Goal: Navigation & Orientation: Find specific page/section

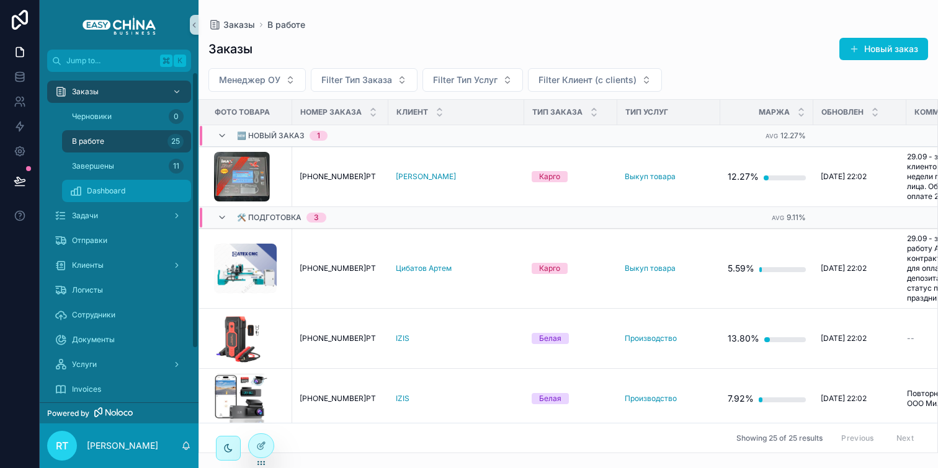
click at [118, 187] on span "Dashboard" at bounding box center [106, 191] width 38 height 10
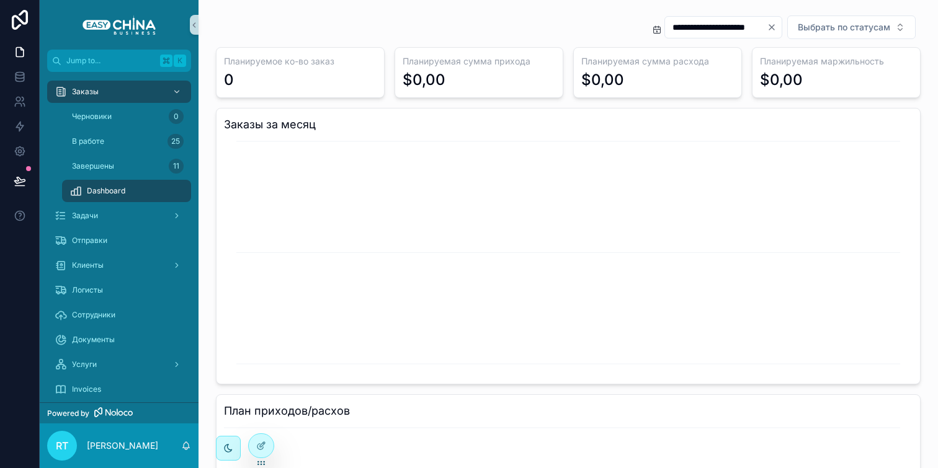
click at [766, 28] on icon "Clear" at bounding box center [771, 27] width 10 height 10
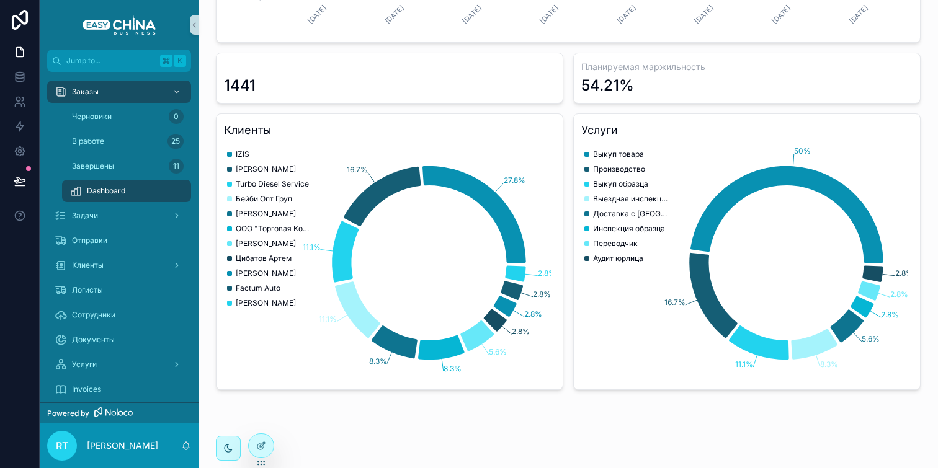
scroll to position [654, 0]
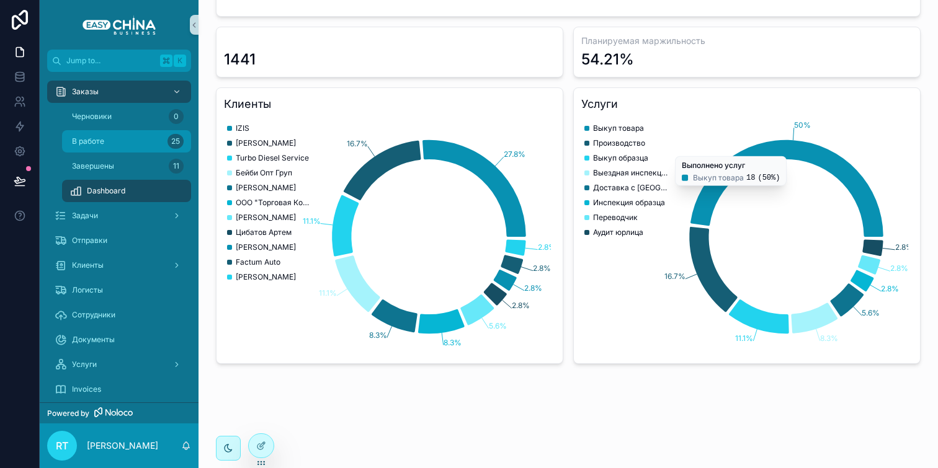
click at [110, 146] on div "В работе 25" at bounding box center [126, 141] width 114 height 20
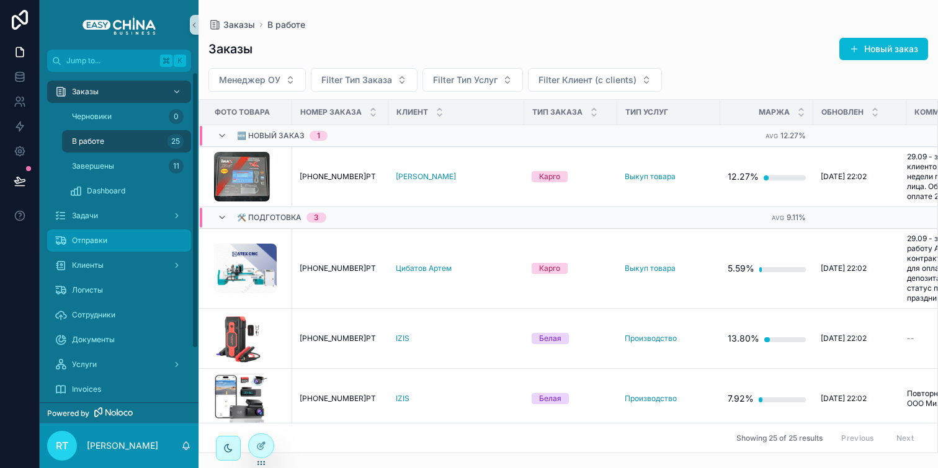
click at [149, 234] on div "Отправки" at bounding box center [119, 241] width 129 height 20
